Goal: Information Seeking & Learning: Learn about a topic

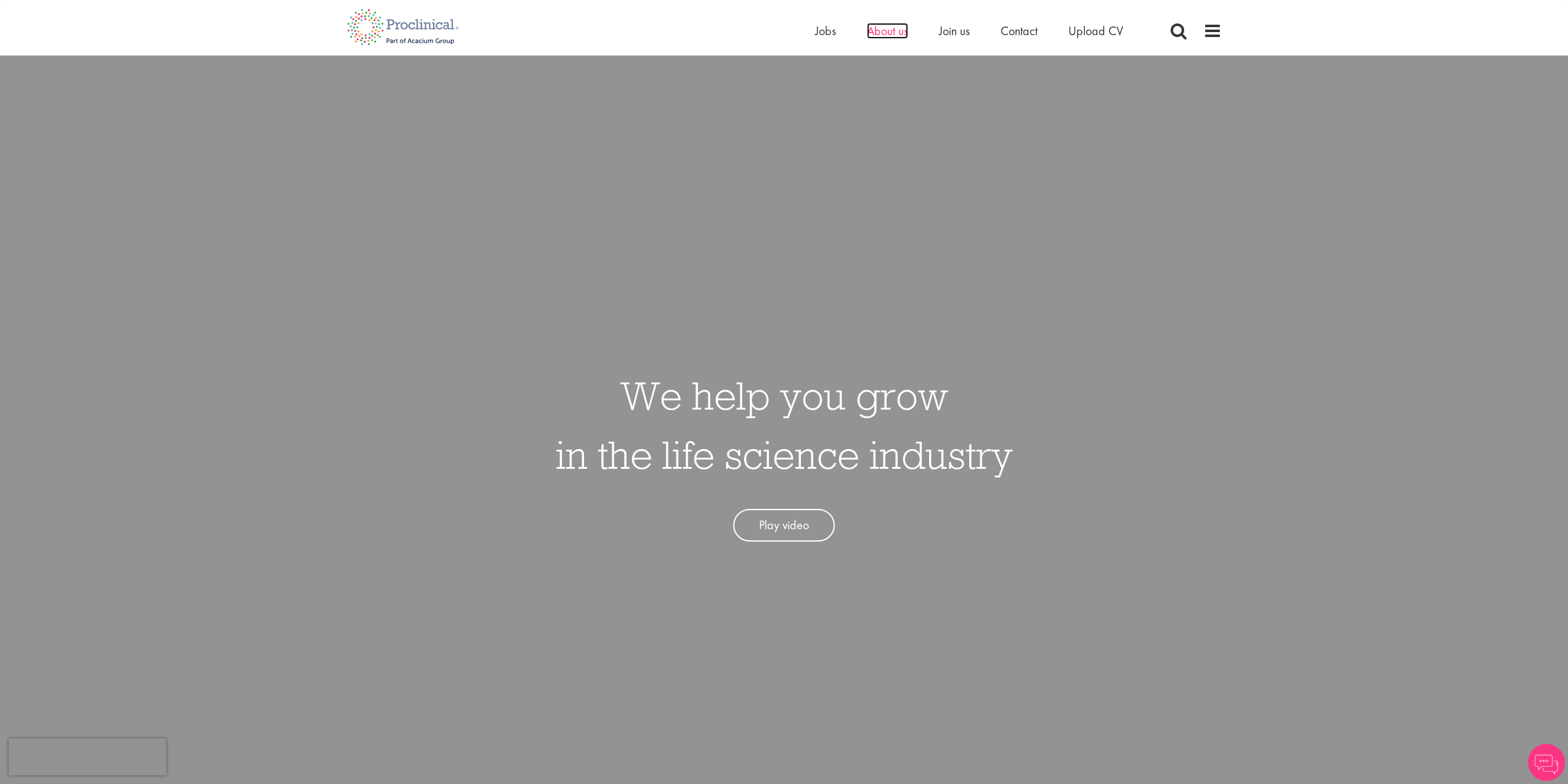
click at [890, 37] on span "About us" at bounding box center [887, 31] width 41 height 16
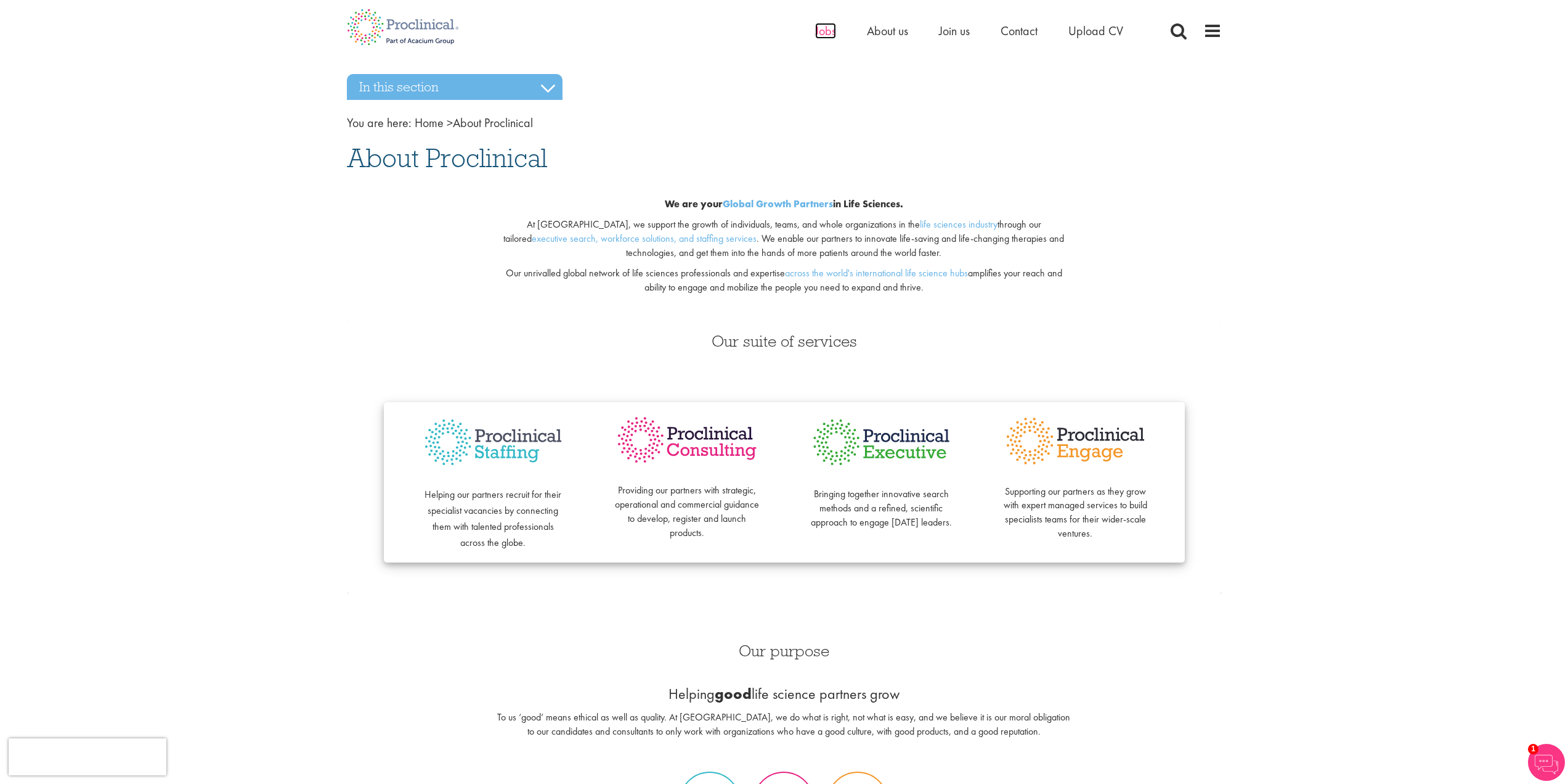
click at [820, 35] on span "Jobs" at bounding box center [826, 31] width 21 height 16
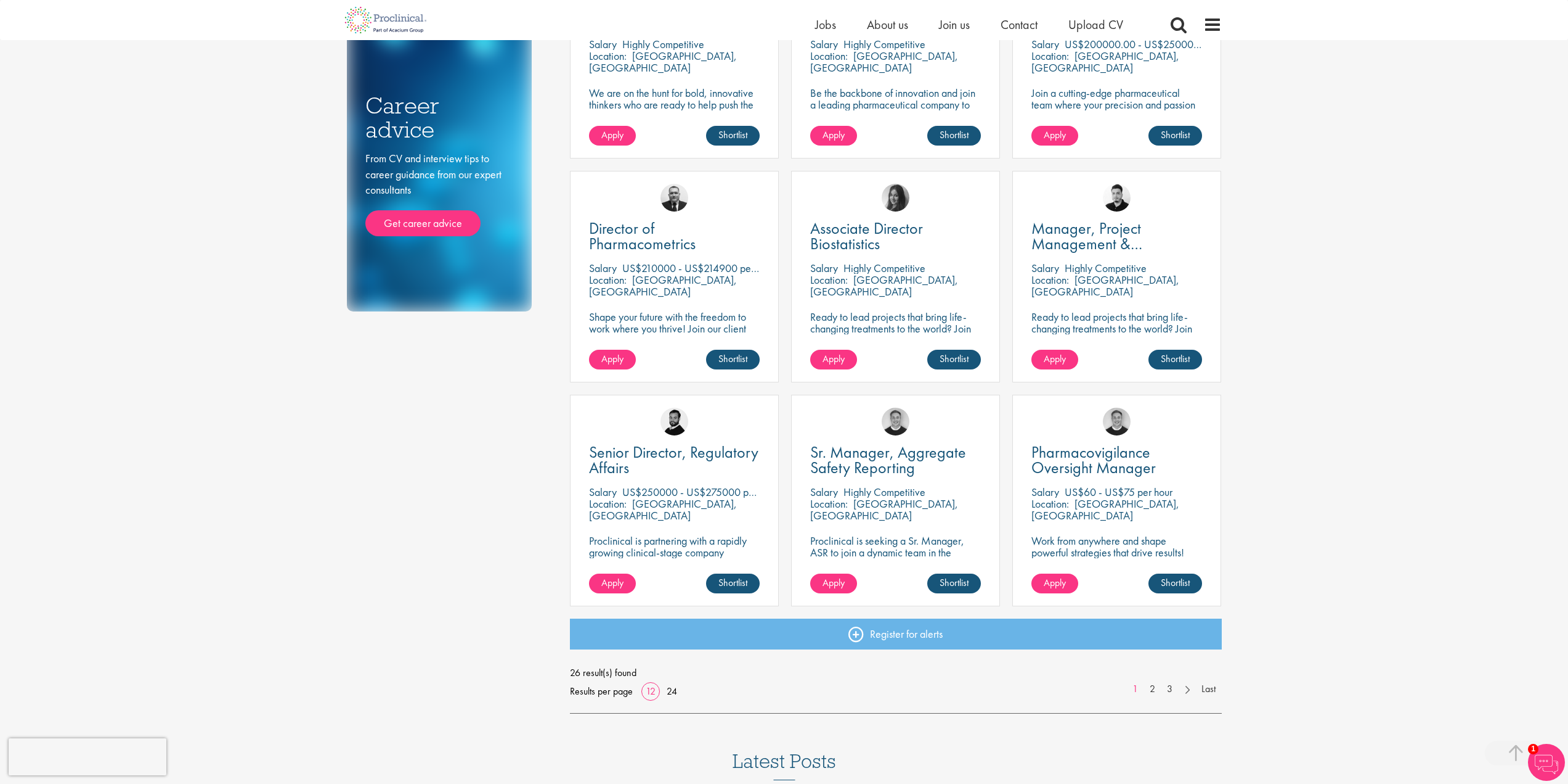
scroll to position [617, 0]
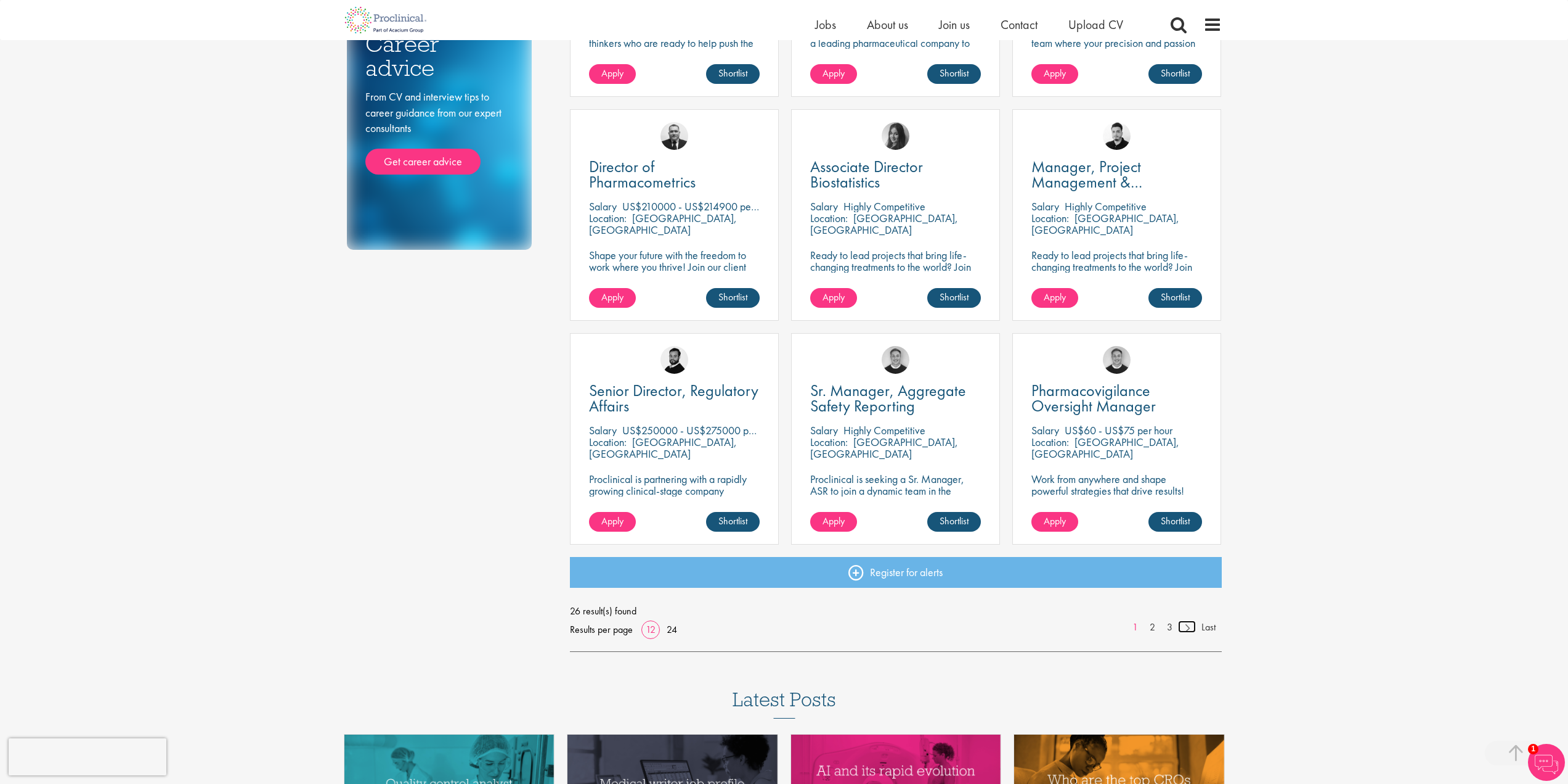
click at [1192, 629] on link at bounding box center [1187, 626] width 18 height 12
